Goal: Transaction & Acquisition: Purchase product/service

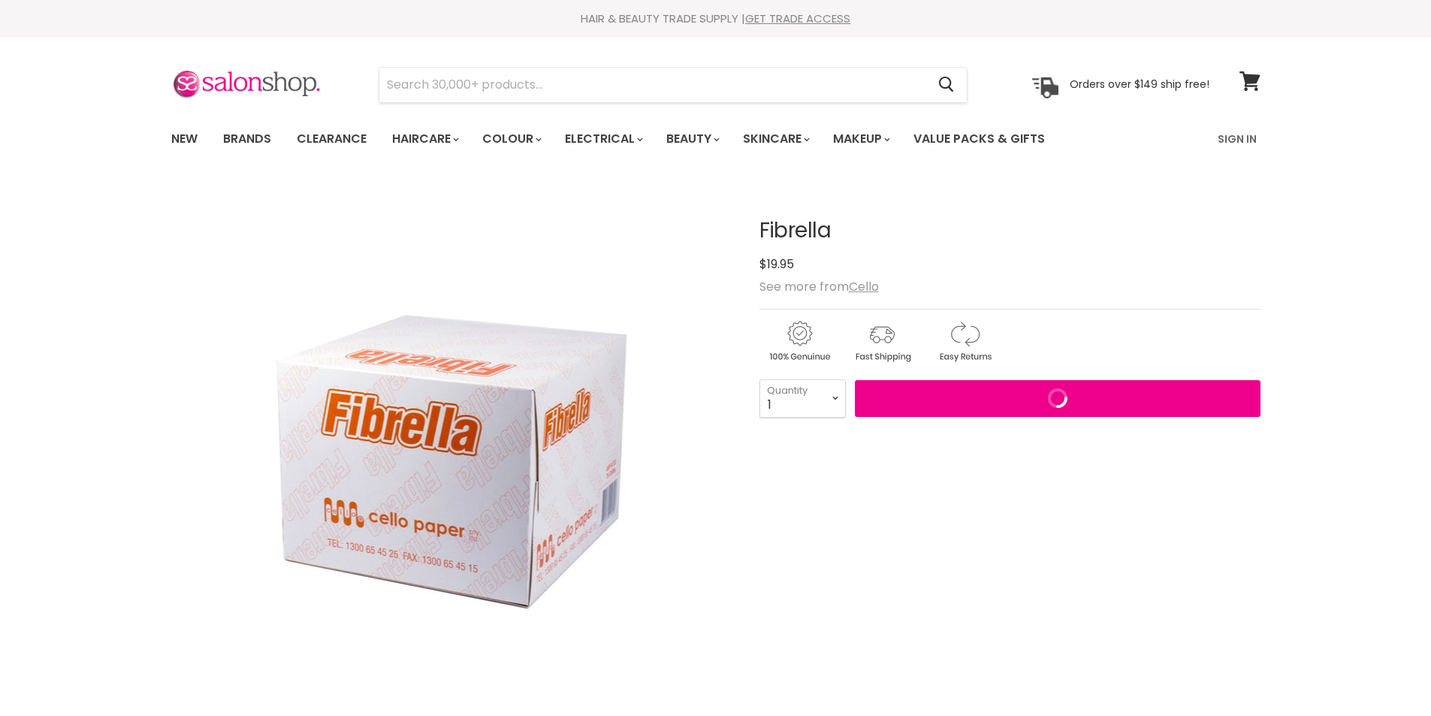
click at [783, 402] on select "1 2 3 4 5 6 7 8 9 10+" at bounding box center [802, 398] width 86 height 38
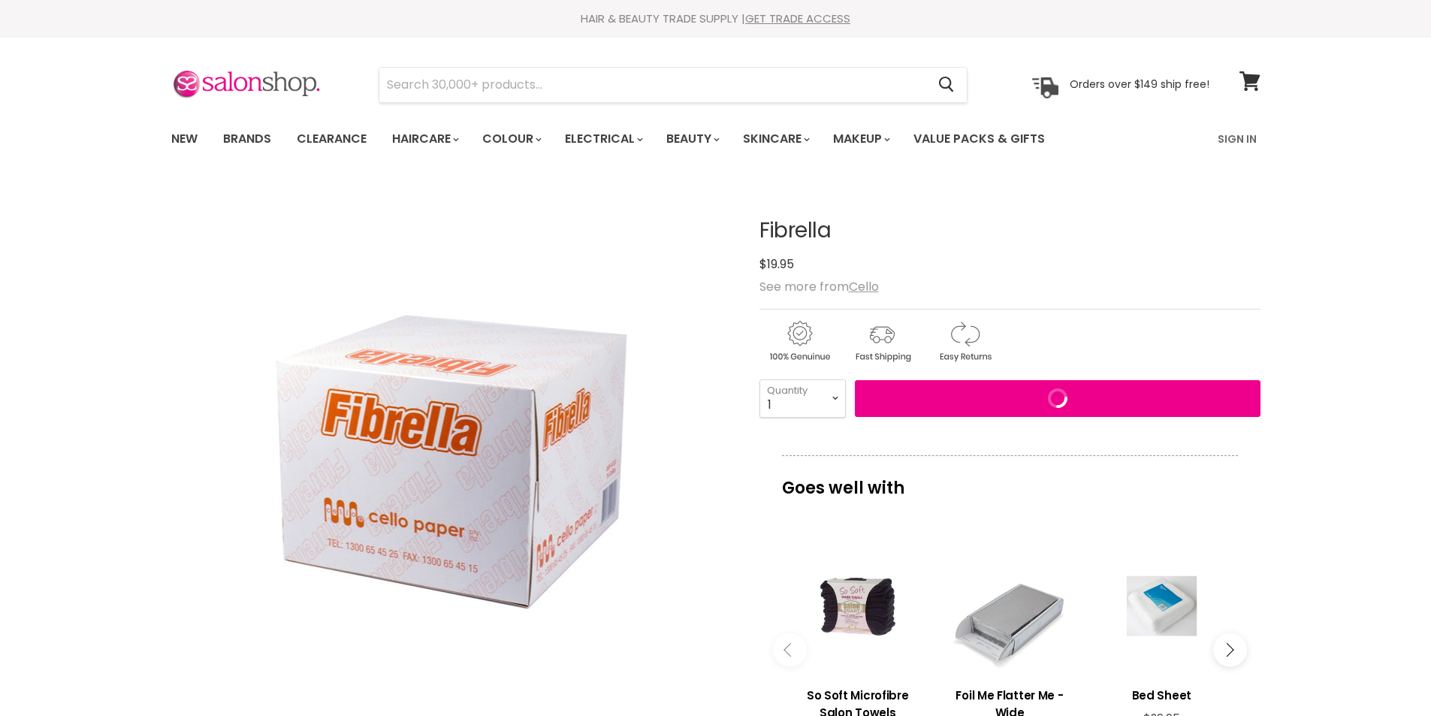
click at [819, 403] on select "1 2 3 4 5 6 7 8 9 10+" at bounding box center [802, 398] width 86 height 38
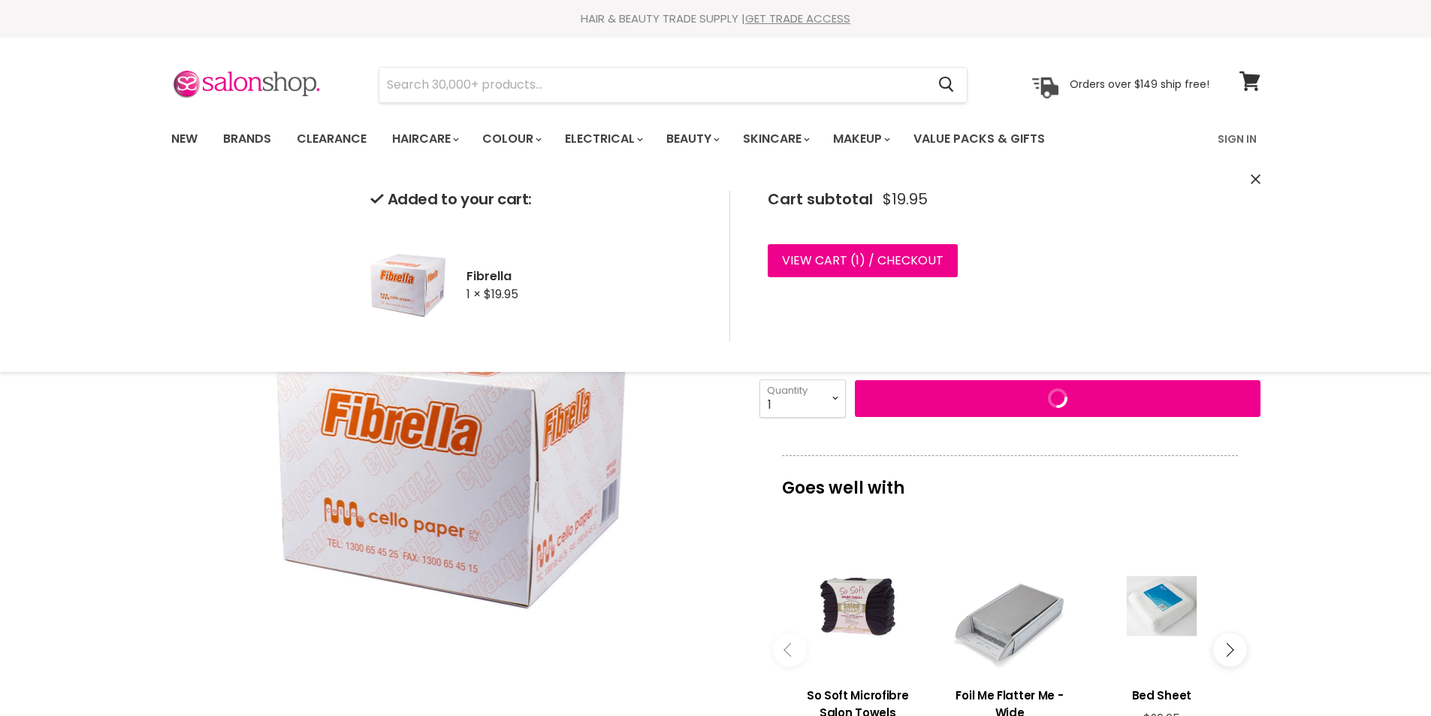
click at [784, 650] on icon "Main content" at bounding box center [790, 650] width 14 height 14
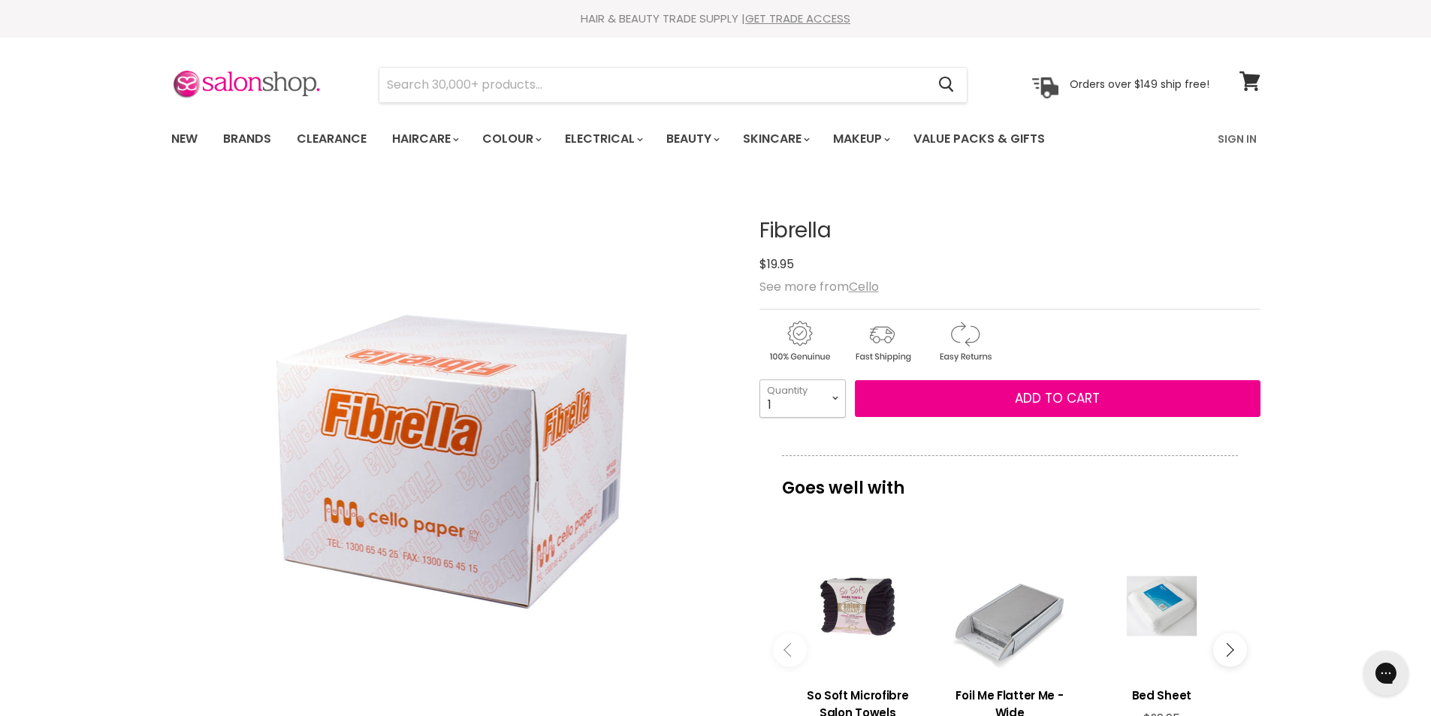
click at [839, 408] on select "1 2 3 4 5 6 7 8 9 10+" at bounding box center [802, 398] width 86 height 38
select select "10+"
click at [759, 379] on select "1 2 3 4 5 6 7 8 9 10+" at bounding box center [802, 398] width 86 height 38
type input "10"
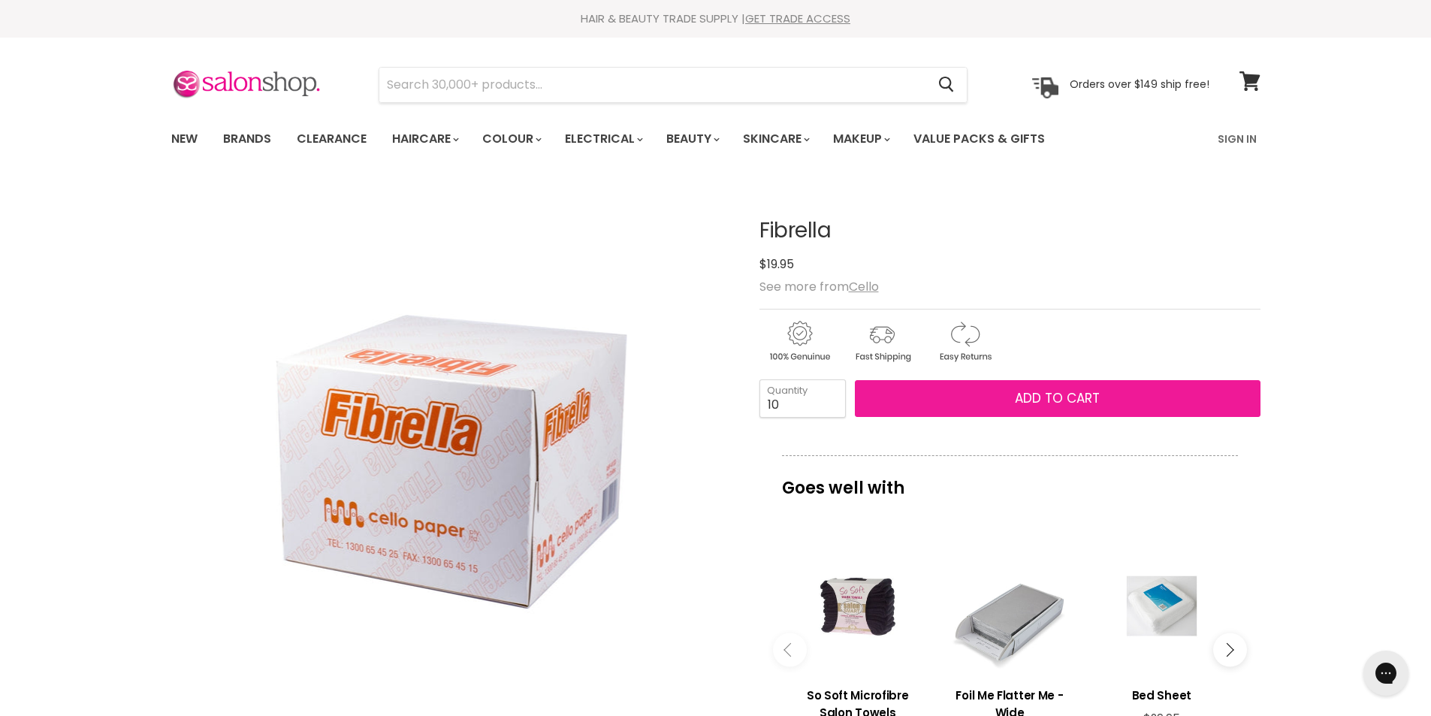
click at [993, 408] on button "Add to cart" at bounding box center [1058, 399] width 406 height 38
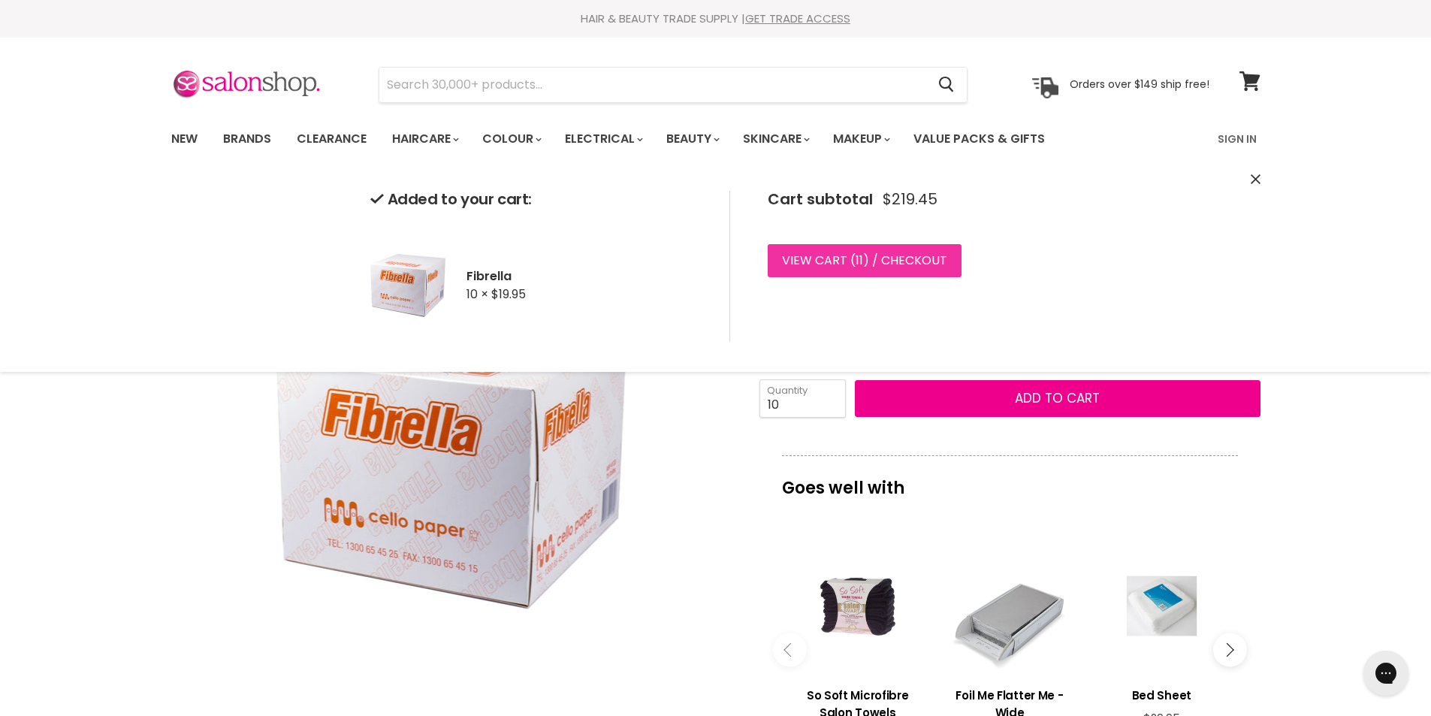
click at [868, 265] on link "View cart ( 11 ) / Checkout" at bounding box center [864, 260] width 194 height 33
